Goal: Task Accomplishment & Management: Use online tool/utility

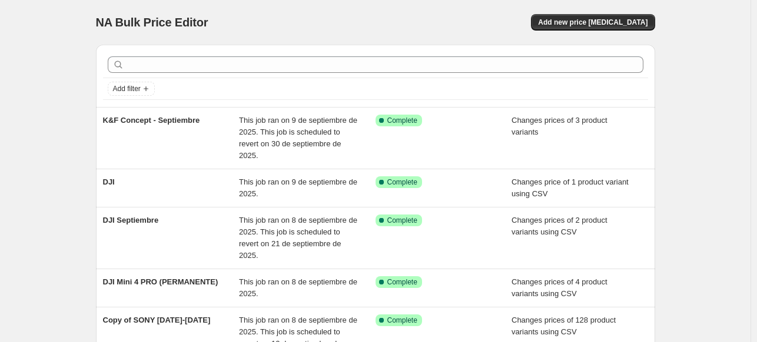
click at [279, 74] on div at bounding box center [375, 65] width 545 height 26
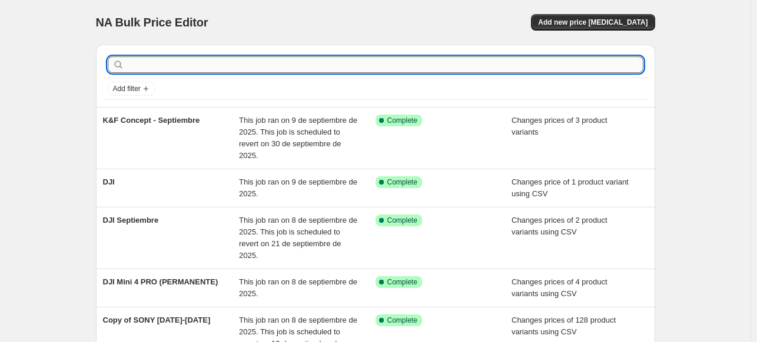
click at [282, 66] on input "text" at bounding box center [385, 64] width 517 height 16
type input "sony"
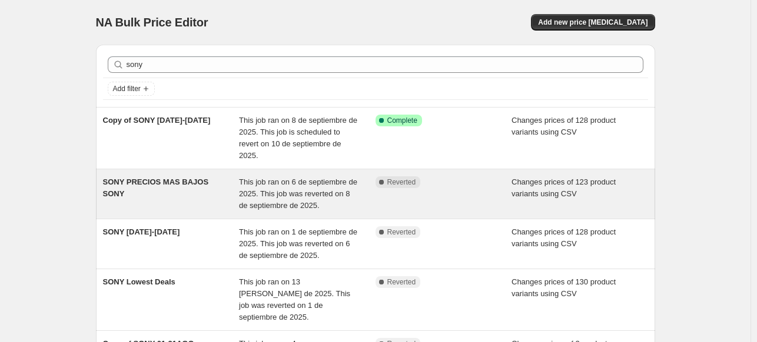
click at [225, 199] on div "SONY PRECIOS MAS BAJOS SONY" at bounding box center [171, 194] width 137 height 35
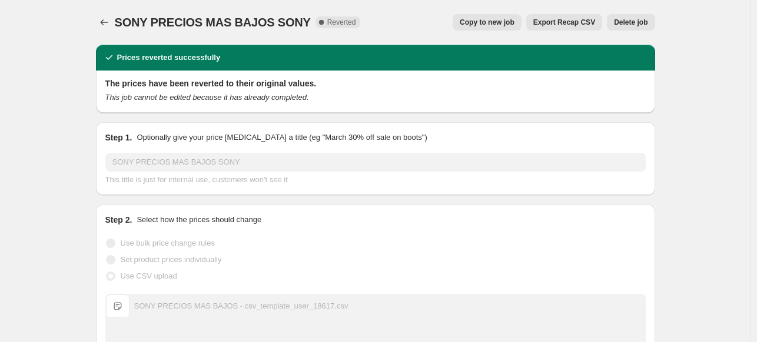
click at [500, 28] on button "Copy to new job" at bounding box center [486, 22] width 69 height 16
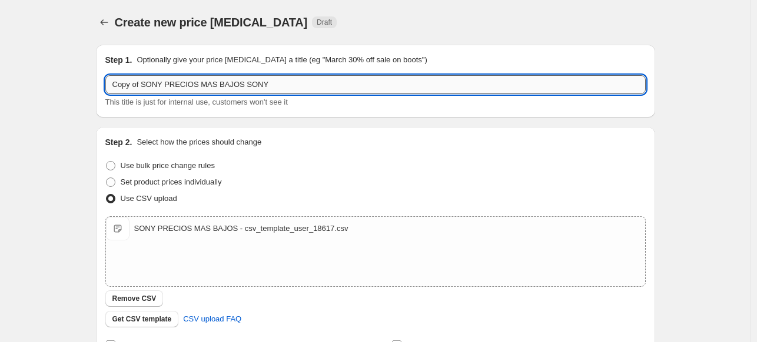
click at [271, 79] on input "Copy of SONY PRECIOS MAS BAJOS SONY" at bounding box center [375, 84] width 540 height 19
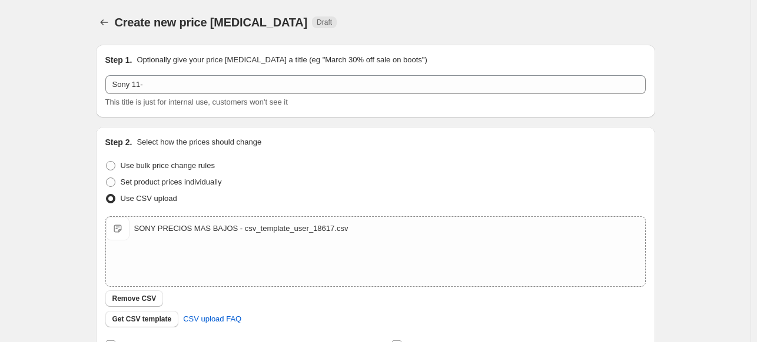
click at [393, 99] on div "This title is just for internal use, customers won't see it" at bounding box center [375, 102] width 540 height 12
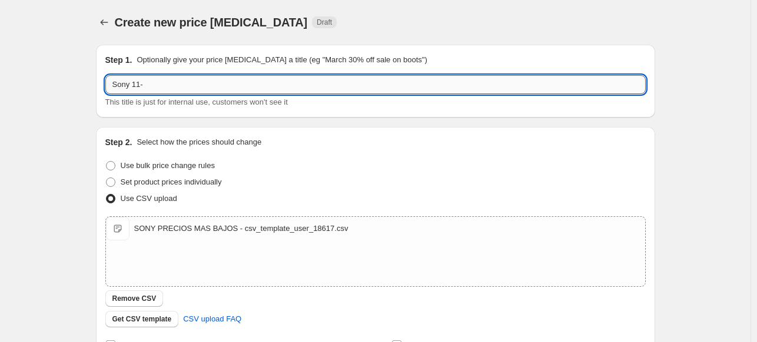
click at [384, 86] on input "Sony 11-" at bounding box center [375, 84] width 540 height 19
type input "Sony [DATE]-[DATE]"
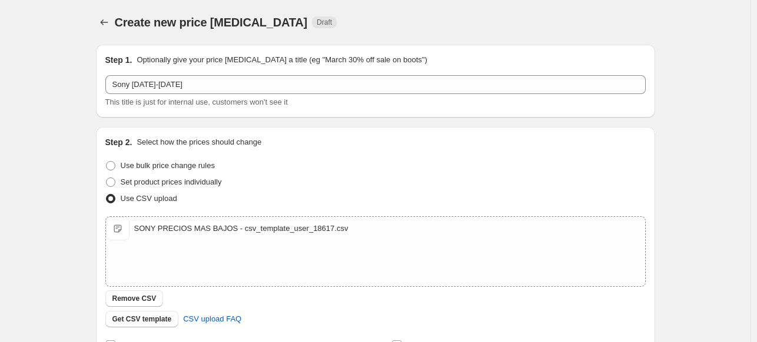
click at [55, 262] on div "Create new price [MEDICAL_DATA]. This page is ready Create new price [MEDICAL_D…" at bounding box center [375, 272] width 750 height 545
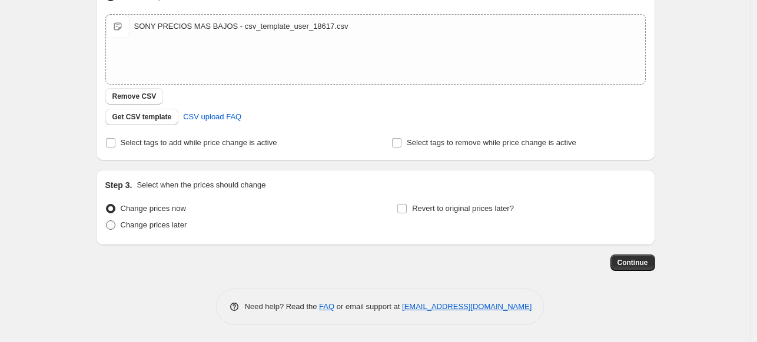
click at [130, 229] on span "Change prices later" at bounding box center [154, 225] width 66 height 9
click at [106, 221] on input "Change prices later" at bounding box center [106, 221] width 1 height 1
radio input "true"
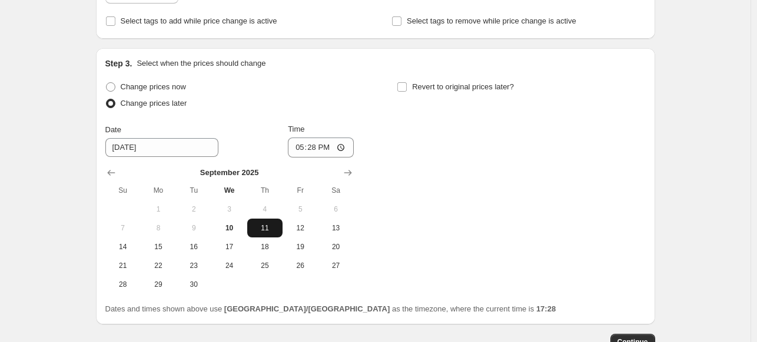
scroll to position [325, 0]
click at [265, 223] on span "11" at bounding box center [265, 227] width 26 height 9
click at [297, 143] on input "17:28" at bounding box center [321, 147] width 66 height 20
click at [307, 148] on input "22:00" at bounding box center [321, 147] width 66 height 20
click at [293, 148] on input "22:00" at bounding box center [321, 147] width 66 height 20
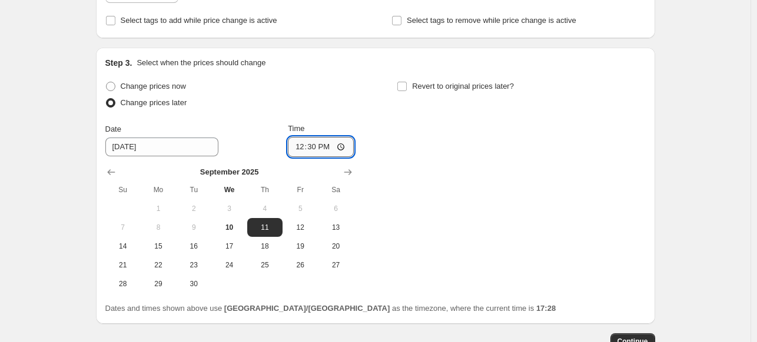
type input "00:30"
click at [421, 92] on label "Revert to original prices later?" at bounding box center [455, 86] width 117 height 16
click at [407, 91] on input "Revert to original prices later?" at bounding box center [401, 86] width 9 height 9
checkbox input "true"
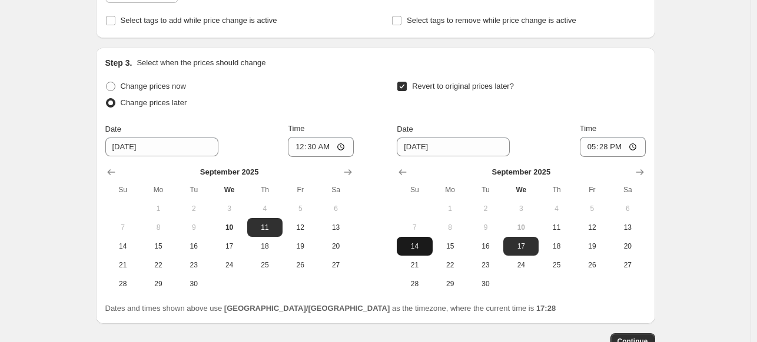
click at [427, 246] on span "14" at bounding box center [414, 246] width 26 height 9
type input "[DATE]"
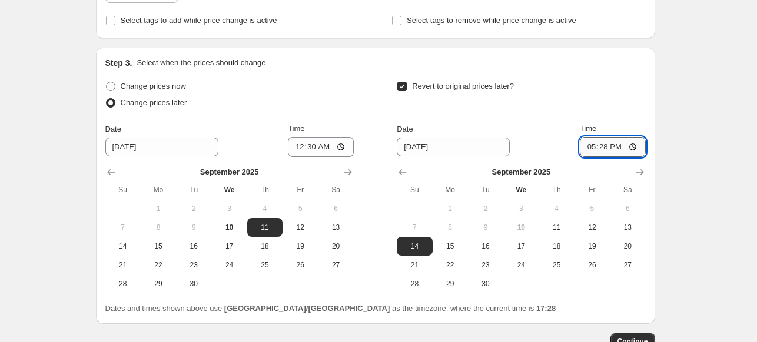
click at [593, 147] on input "17:28" at bounding box center [613, 147] width 66 height 20
type input "23:59"
click at [685, 86] on div "Create new price [MEDICAL_DATA]. This page is ready Create new price [MEDICAL_D…" at bounding box center [375, 48] width 750 height 747
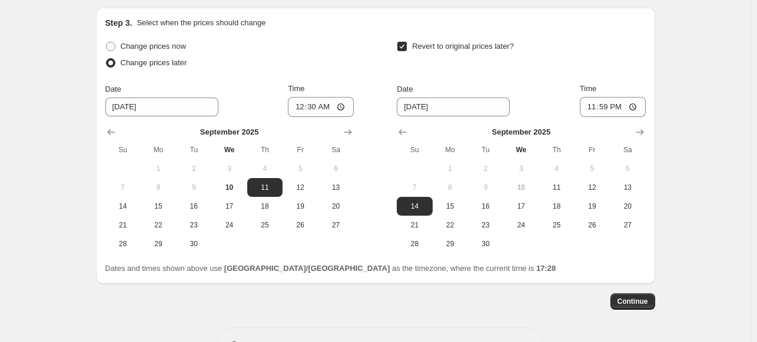
scroll to position [404, 0]
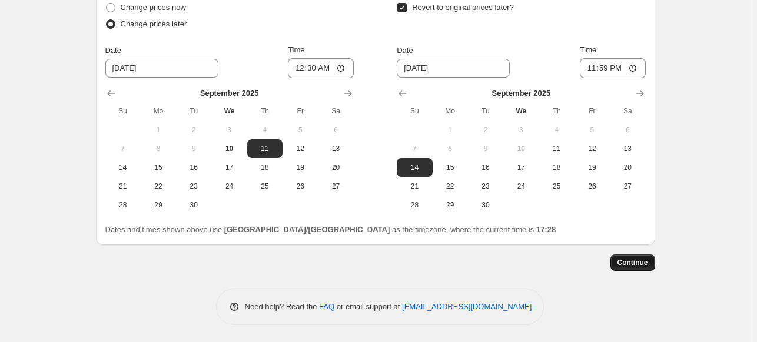
drag, startPoint x: 638, startPoint y: 273, endPoint x: 629, endPoint y: 265, distance: 12.1
click at [629, 265] on span "Continue" at bounding box center [632, 262] width 31 height 9
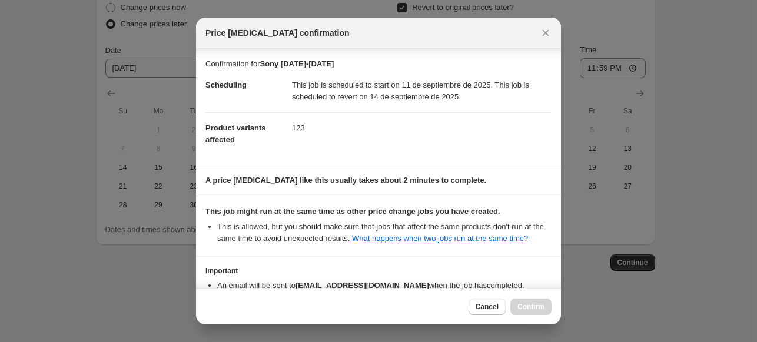
scroll to position [75, 0]
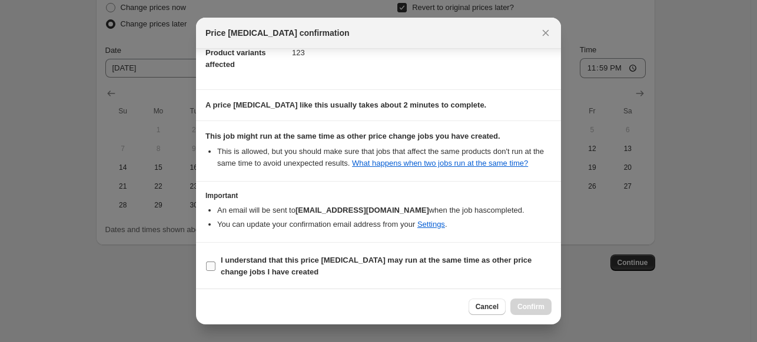
click at [450, 264] on b "I understand that this price [MEDICAL_DATA] may run at the same time as other p…" at bounding box center [376, 266] width 311 height 21
click at [215, 264] on input "I understand that this price [MEDICAL_DATA] may run at the same time as other p…" at bounding box center [210, 266] width 9 height 9
checkbox input "true"
click at [523, 307] on span "Confirm" at bounding box center [530, 306] width 27 height 9
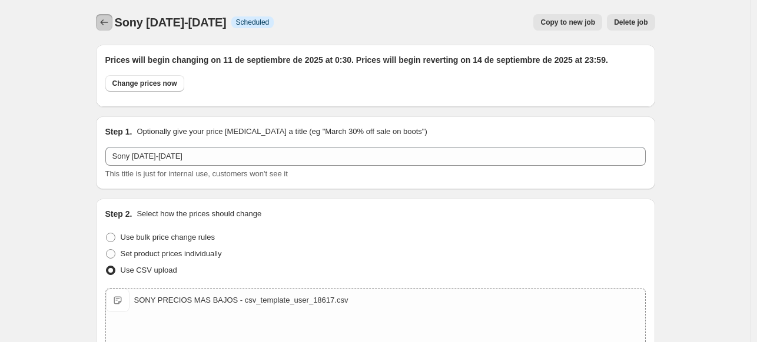
click at [106, 22] on icon "Price change jobs" at bounding box center [104, 22] width 12 height 12
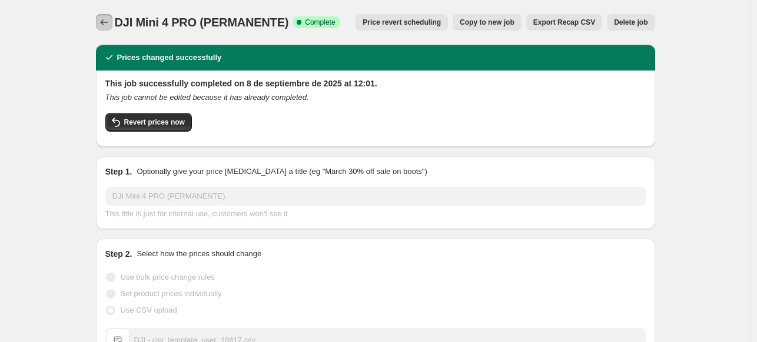
click at [106, 16] on button "Price change jobs" at bounding box center [104, 22] width 16 height 16
